Goal: Task Accomplishment & Management: Complete application form

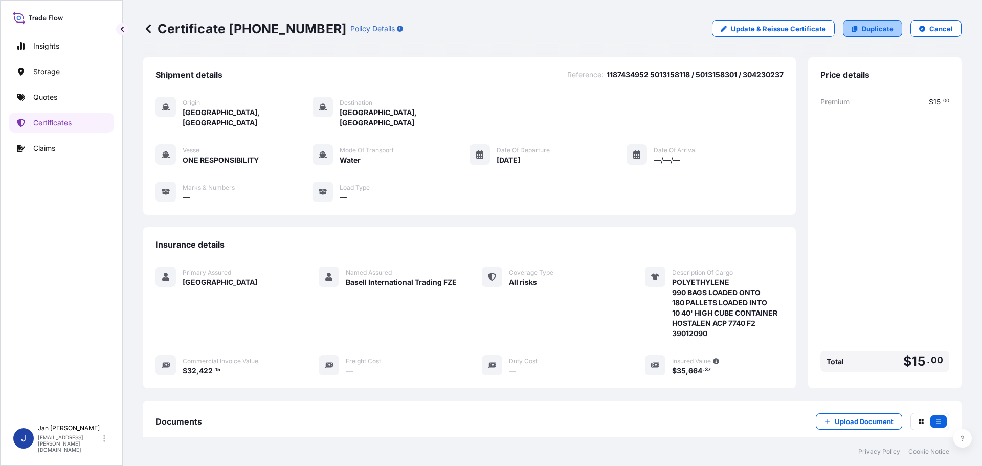
click at [869, 24] on p "Duplicate" at bounding box center [878, 29] width 32 height 10
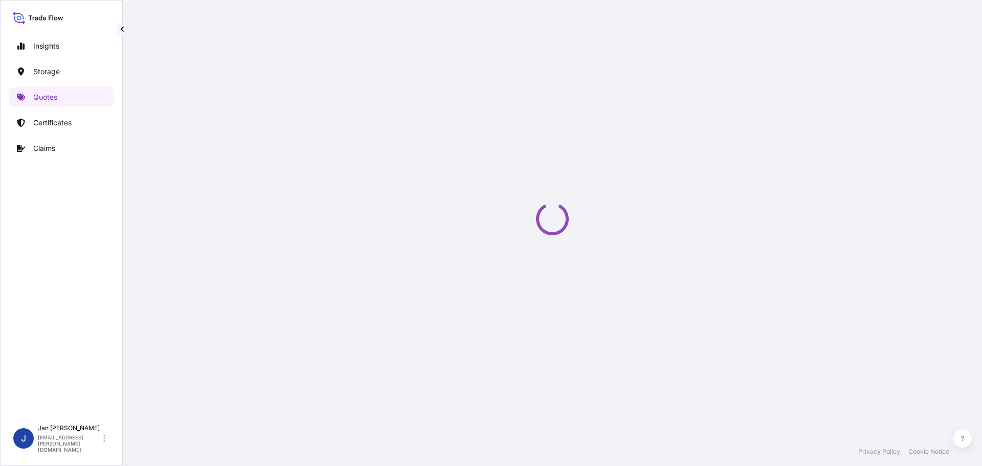
select select "Water"
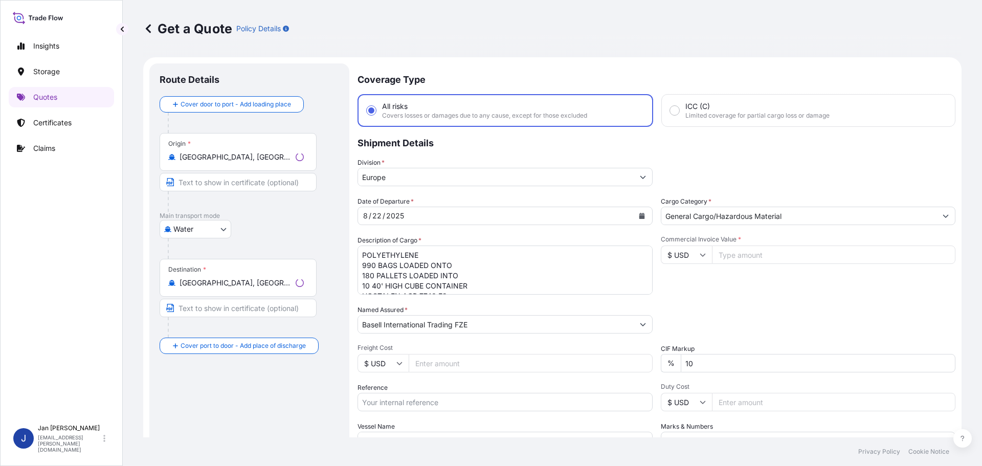
scroll to position [16, 0]
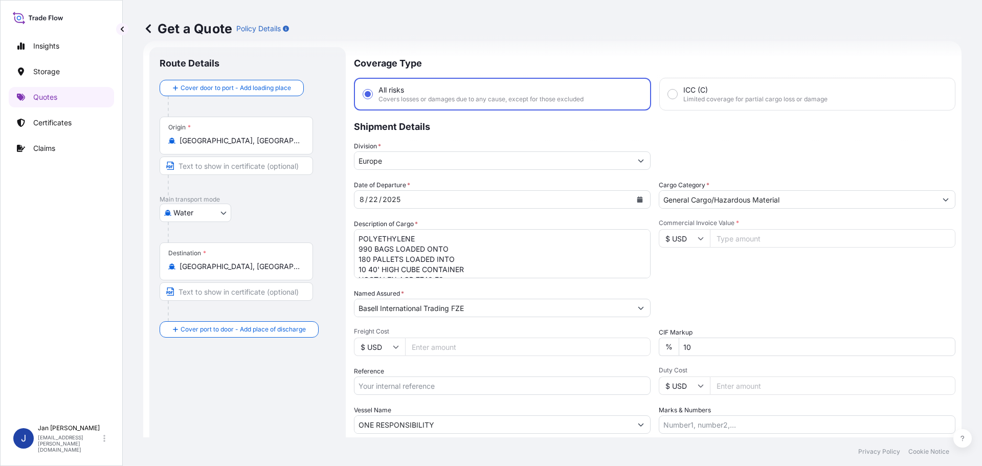
click at [220, 126] on div "Origin * [GEOGRAPHIC_DATA], [GEOGRAPHIC_DATA]" at bounding box center [236, 136] width 153 height 38
click at [220, 136] on input "[GEOGRAPHIC_DATA], [GEOGRAPHIC_DATA]" at bounding box center [240, 141] width 121 height 10
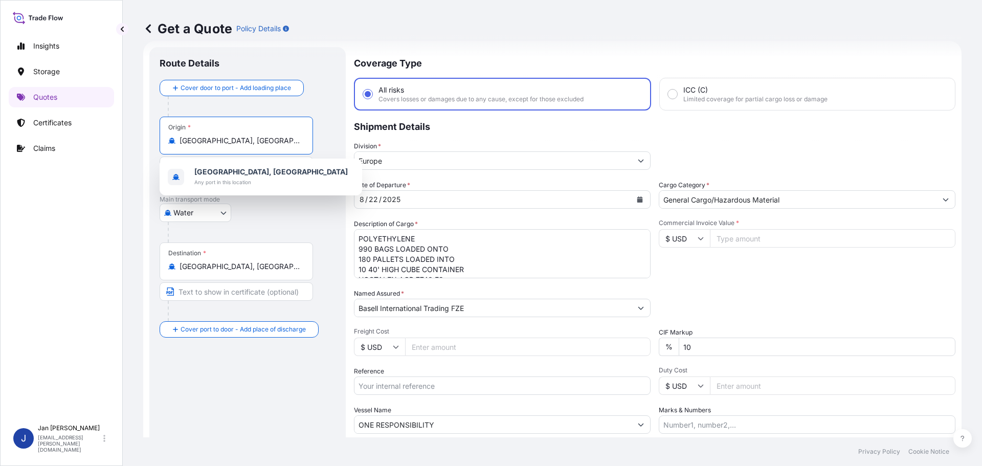
click at [223, 141] on input "[GEOGRAPHIC_DATA], [GEOGRAPHIC_DATA]" at bounding box center [240, 141] width 121 height 10
paste input "FOS SUR MER"
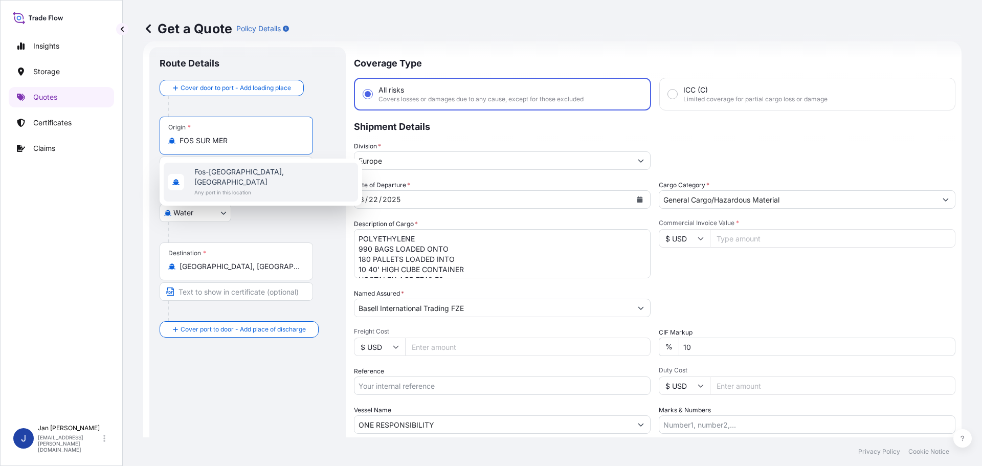
click at [229, 177] on span "Fos-[GEOGRAPHIC_DATA], [GEOGRAPHIC_DATA]" at bounding box center [274, 177] width 160 height 20
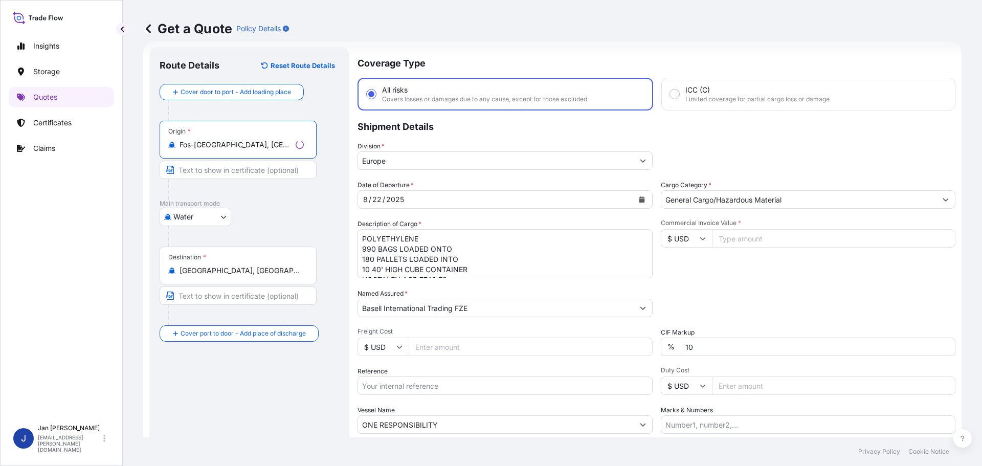
type input "Fos-[GEOGRAPHIC_DATA], [GEOGRAPHIC_DATA]"
click at [268, 273] on input "[GEOGRAPHIC_DATA], [GEOGRAPHIC_DATA]" at bounding box center [240, 271] width 121 height 10
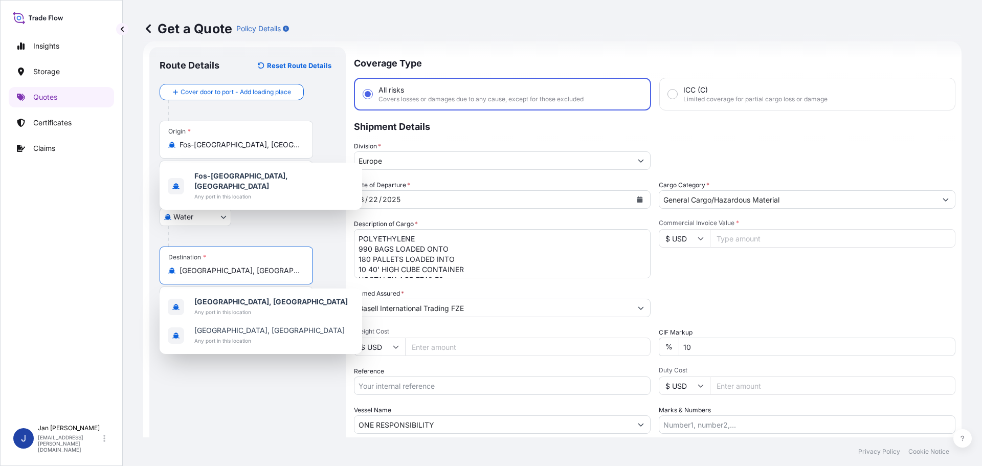
click at [268, 273] on input "[GEOGRAPHIC_DATA], [GEOGRAPHIC_DATA]" at bounding box center [240, 271] width 121 height 10
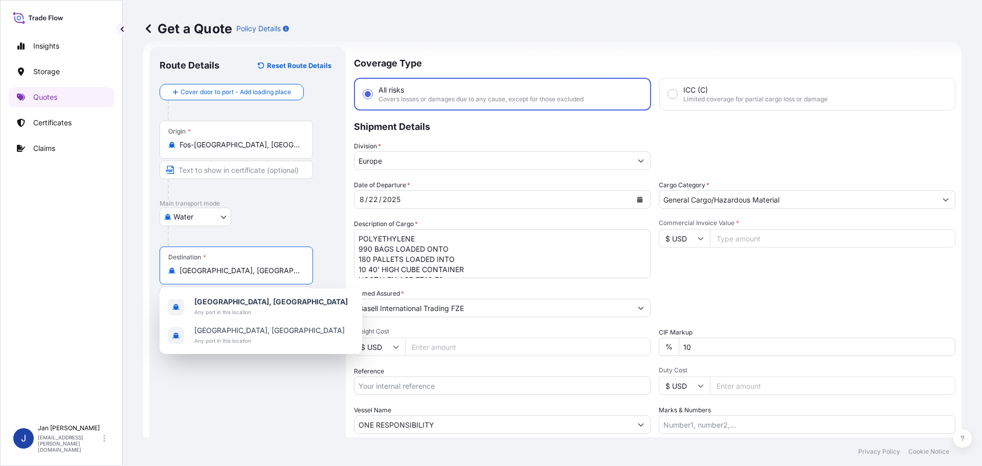
click at [268, 273] on input "[GEOGRAPHIC_DATA], [GEOGRAPHIC_DATA]" at bounding box center [240, 271] width 121 height 10
paste input "BEJAIA, [GEOGRAPHIC_DATA]"
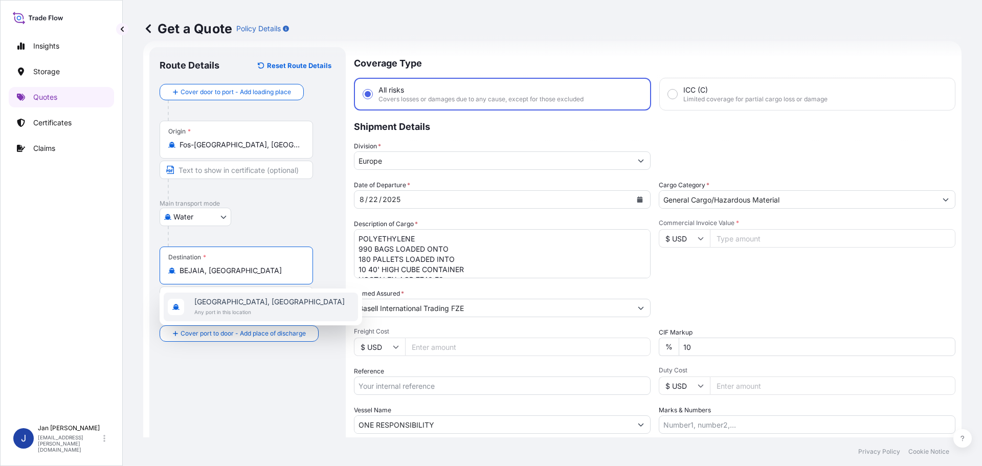
click at [251, 303] on span "[GEOGRAPHIC_DATA], [GEOGRAPHIC_DATA]" at bounding box center [269, 302] width 150 height 10
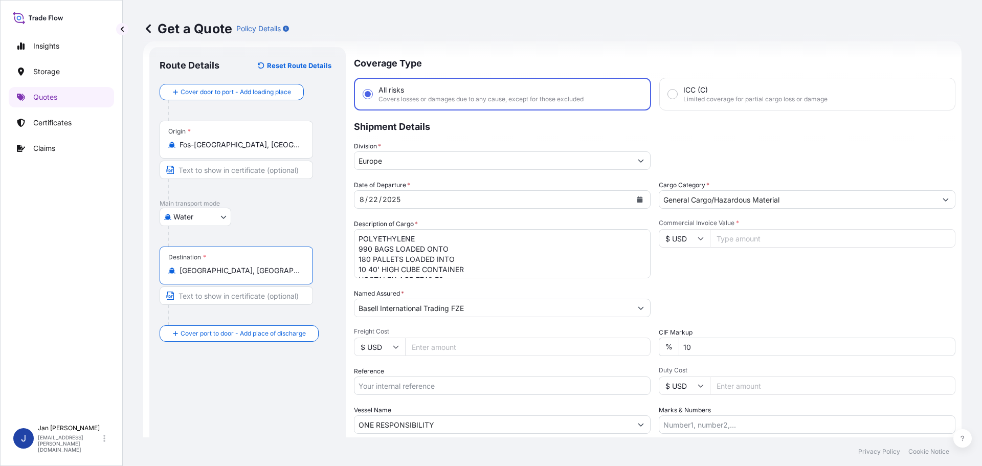
type input "[GEOGRAPHIC_DATA], [GEOGRAPHIC_DATA]"
click at [272, 192] on div at bounding box center [240, 189] width 145 height 20
click at [634, 196] on button "Calendar" at bounding box center [640, 199] width 16 height 16
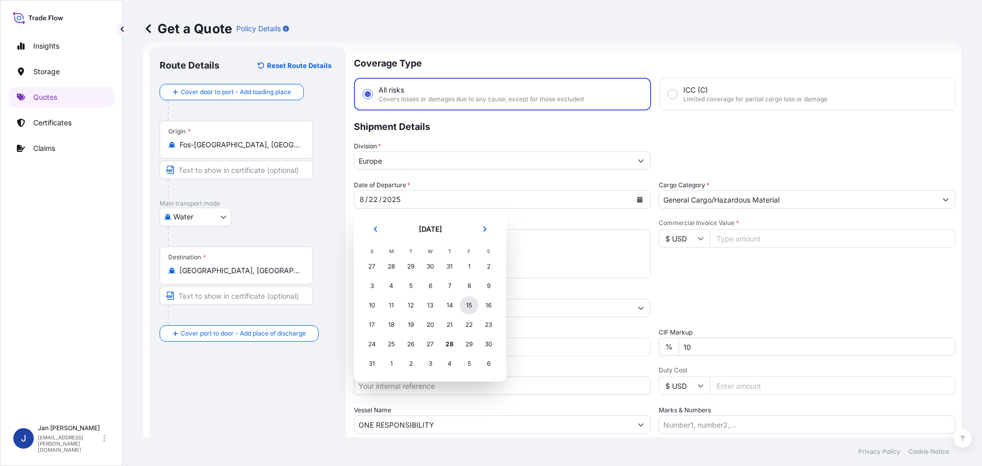
click at [466, 302] on div "15" at bounding box center [469, 305] width 18 height 18
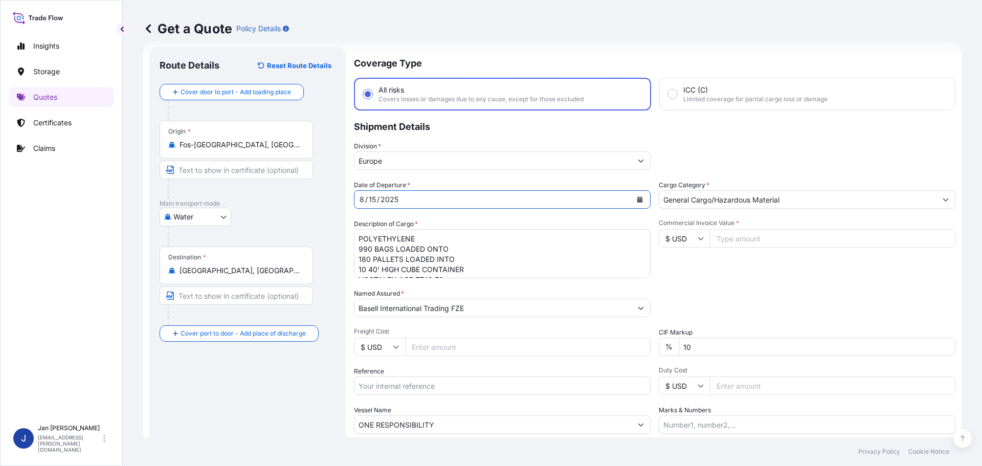
click at [572, 266] on textarea "POLYETHYLENE 990 BAGS LOADED ONTO 180 PALLETS LOADED INTO 10 40' HIGH CUBE CONT…" at bounding box center [502, 253] width 297 height 49
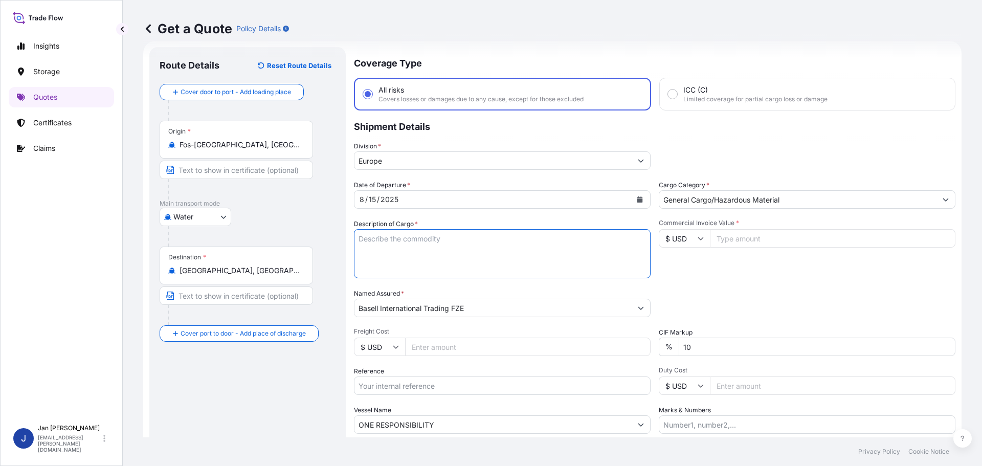
click at [747, 159] on div "Division * [GEOGRAPHIC_DATA]" at bounding box center [655, 155] width 602 height 29
click at [465, 426] on input "ONE RESPONSIBILITY" at bounding box center [493, 424] width 277 height 18
click at [466, 427] on input "ONE RESPONSIBILITY" at bounding box center [493, 424] width 277 height 18
paste input "MSC [PERSON_NAME]"
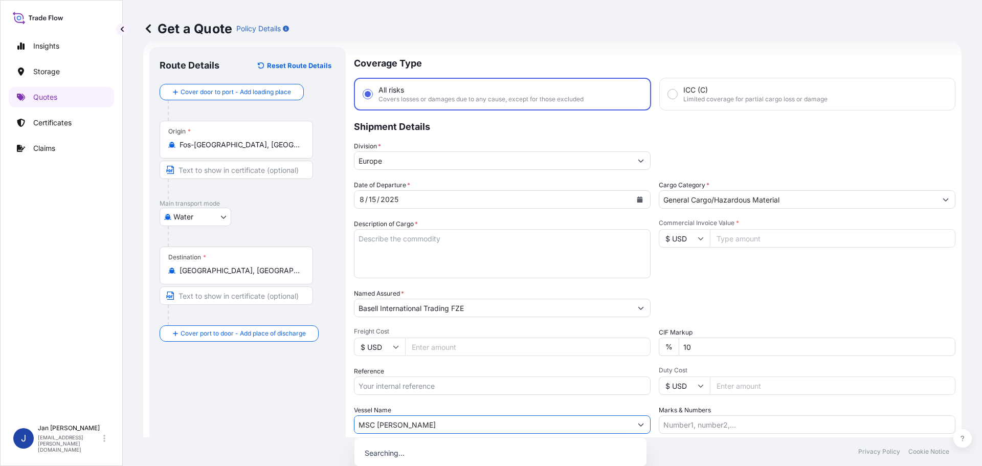
click at [466, 415] on div "Vessel Name MSC [PERSON_NAME]" at bounding box center [502, 419] width 297 height 29
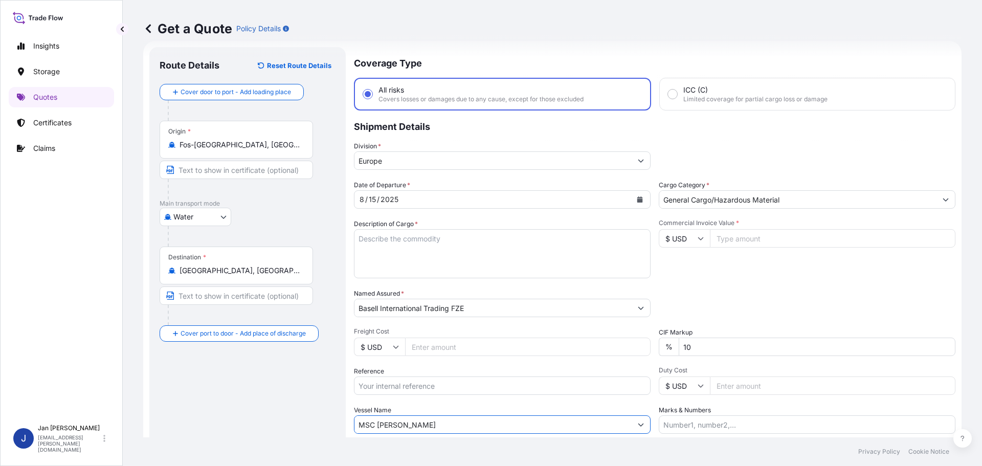
click at [368, 428] on input "MSC [PERSON_NAME]" at bounding box center [493, 424] width 277 height 18
type input "MSC [PERSON_NAME]"
click at [746, 263] on div "Commercial Invoice Value * $ USD" at bounding box center [807, 248] width 297 height 59
click at [403, 390] on input "Reference" at bounding box center [502, 386] width 297 height 18
paste input "1187422703"
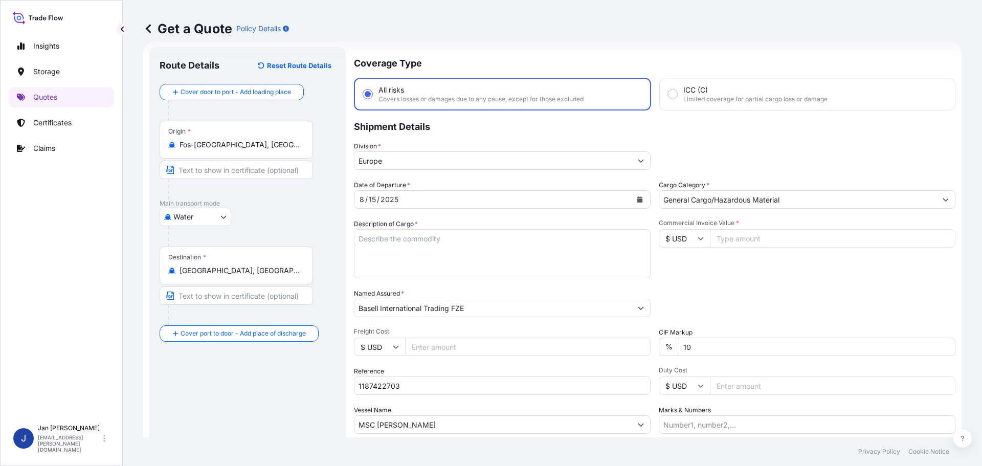
click at [725, 310] on div "Packing Category Type to search a container mode Please select a primary mode o…" at bounding box center [807, 303] width 297 height 29
click at [451, 390] on input "1187422703" at bounding box center [502, 386] width 297 height 18
type input "1187422703"
click at [761, 284] on div "Date of Departure * [DATE] Cargo Category * General Cargo/Hazardous Material De…" at bounding box center [655, 307] width 602 height 254
click at [737, 236] on input "Commercial Invoice Value *" at bounding box center [833, 238] width 246 height 18
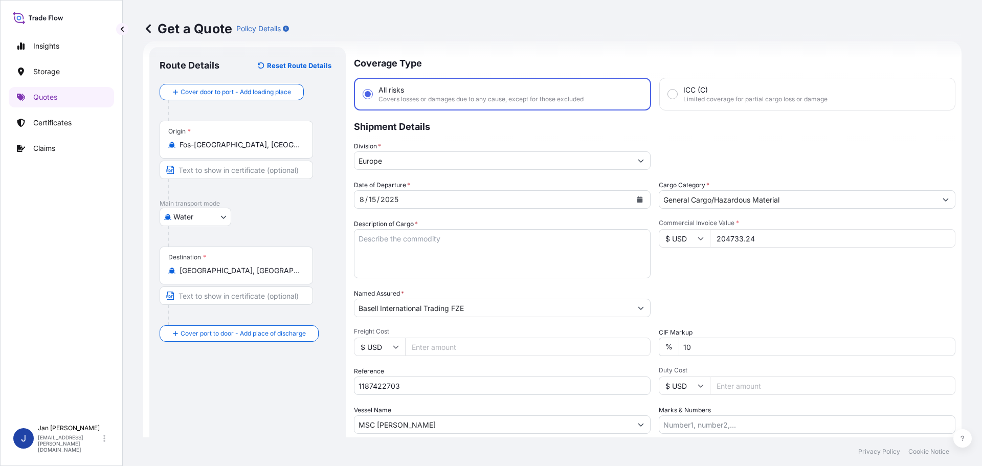
type input "204733.24"
click at [826, 287] on div "Date of Departure * [DATE] Cargo Category * General Cargo/Hazardous Material De…" at bounding box center [655, 307] width 602 height 254
click at [412, 237] on textarea "POLYETHYLENE 990 BAGS LOADED ONTO 180 PALLETS LOADED INTO 10 40' HIGH CUBE CONT…" at bounding box center [502, 253] width 297 height 49
paste textarea "POLYETHYLENE 7920 BAGS LOADED ONTO 144 PALLETS LOADED INTO 8 40' HIGH CUBE CONT…"
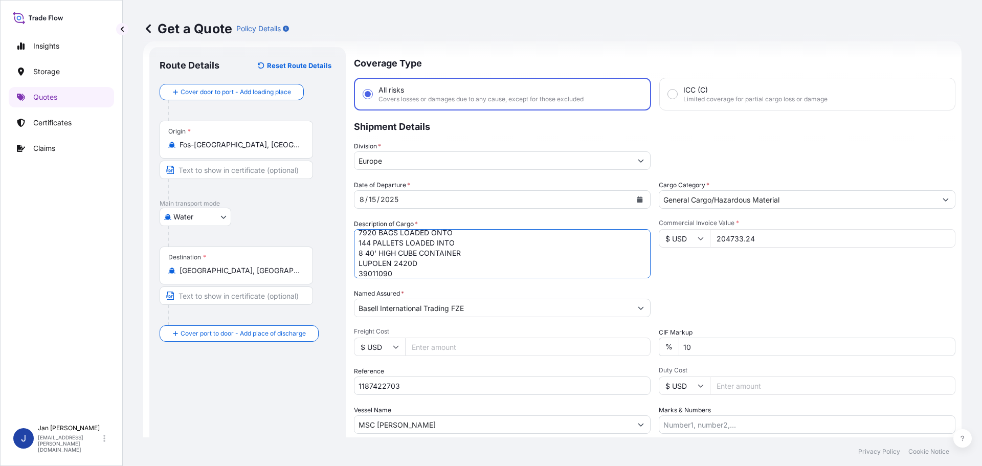
type textarea "POLYETHYLENE 7920 BAGS LOADED ONTO 144 PALLETS LOADED INTO 8 40' HIGH CUBE CONT…"
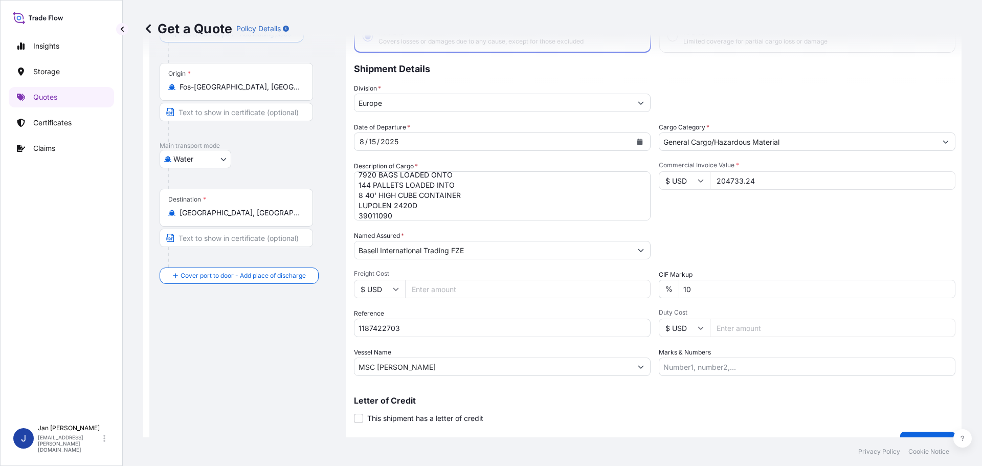
scroll to position [95, 0]
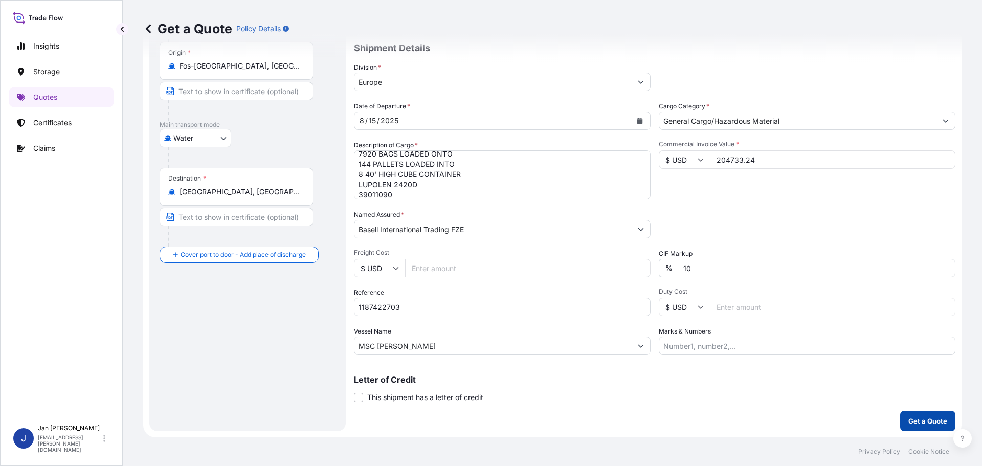
click at [909, 424] on p "Get a Quote" at bounding box center [928, 421] width 39 height 10
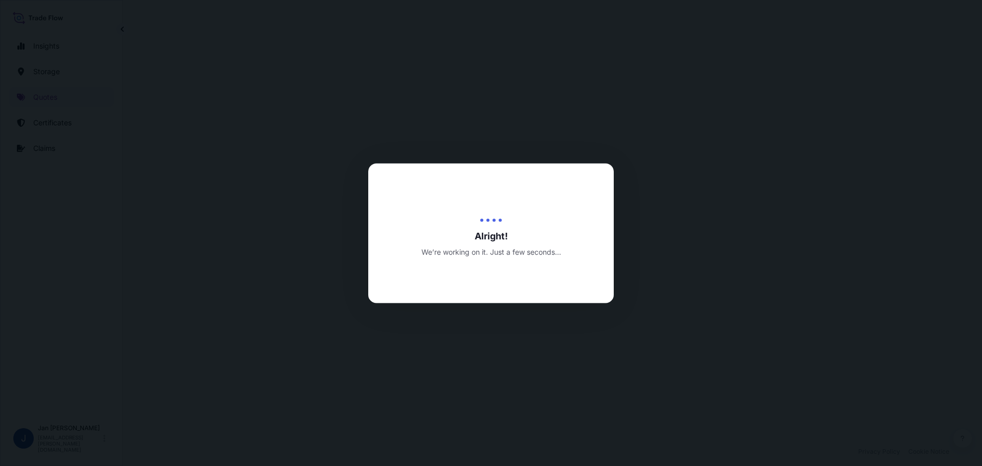
select select "Water"
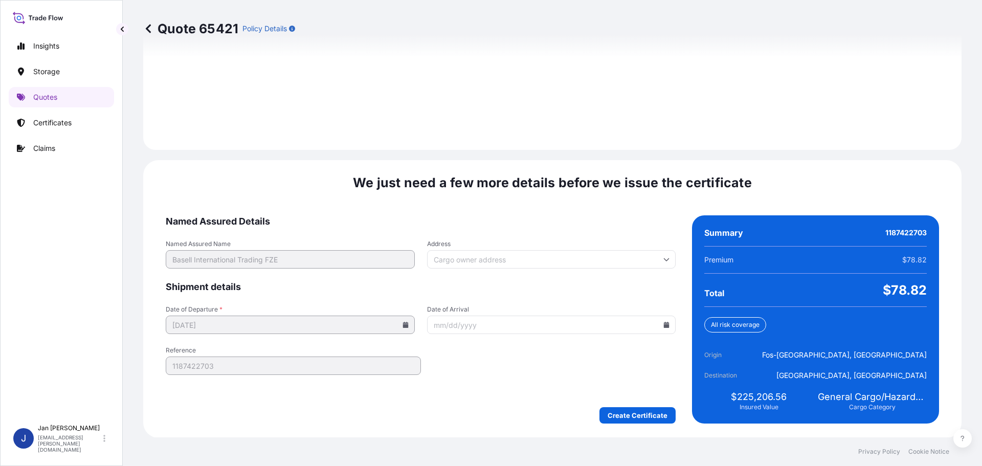
scroll to position [1432, 0]
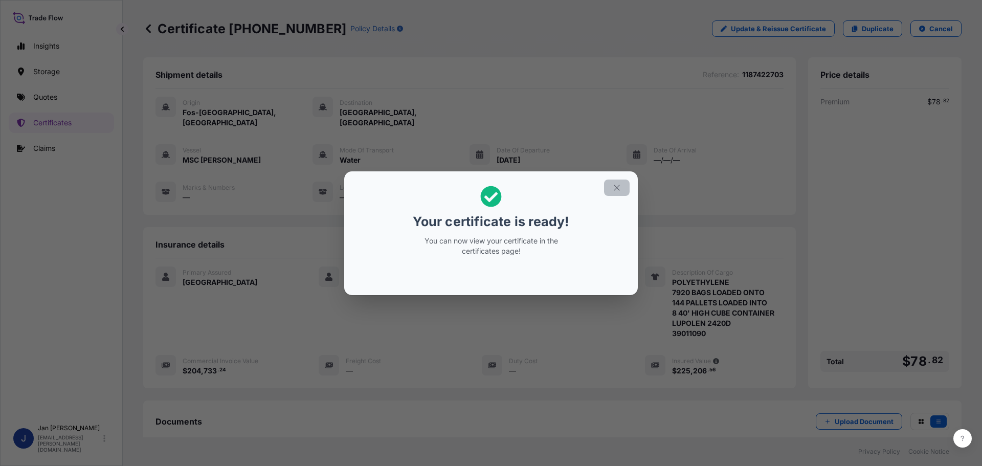
click at [615, 191] on icon "button" at bounding box center [616, 187] width 9 height 9
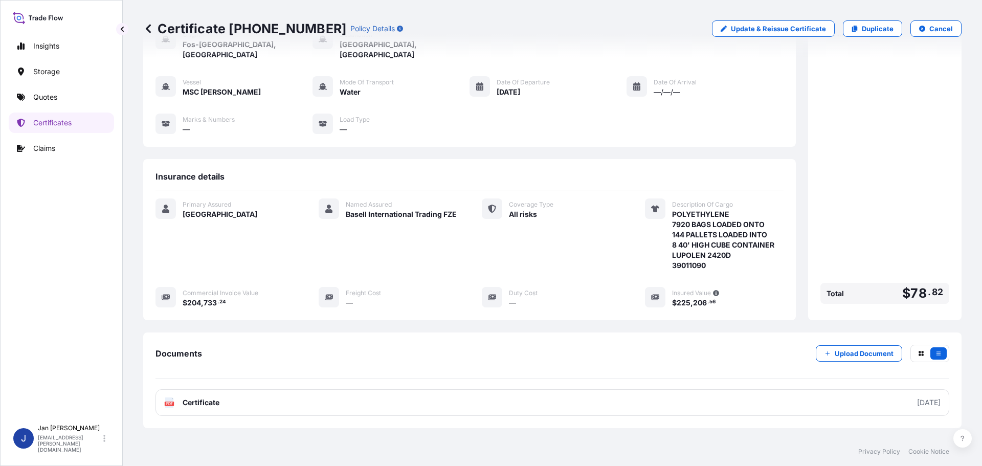
scroll to position [113, 0]
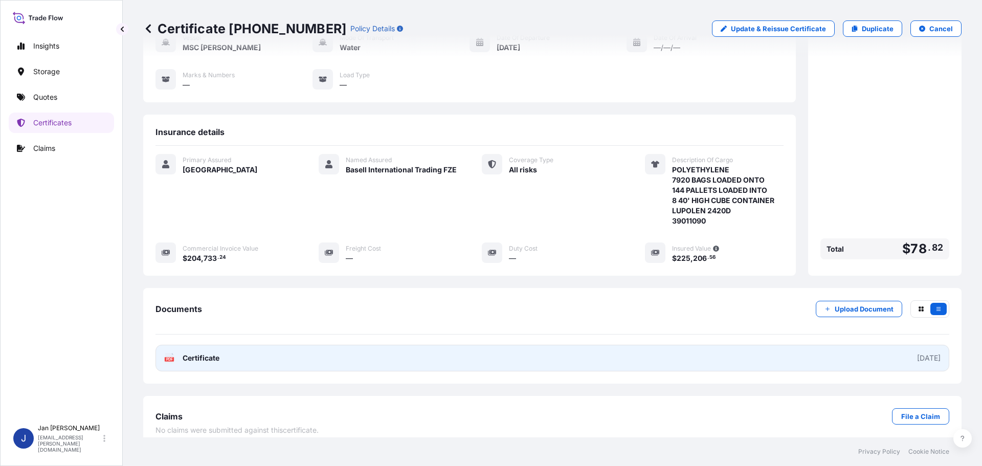
click at [205, 353] on span "Certificate" at bounding box center [201, 358] width 37 height 10
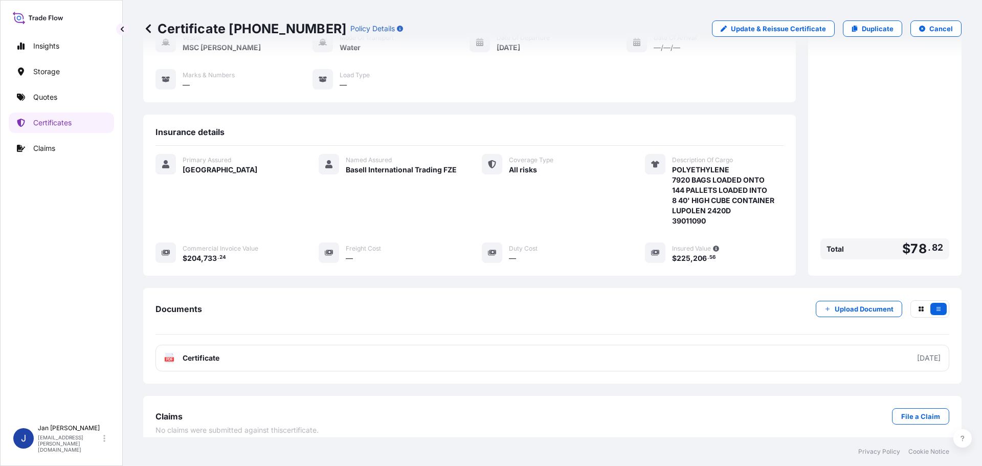
scroll to position [0, 0]
